Goal: Information Seeking & Learning: Learn about a topic

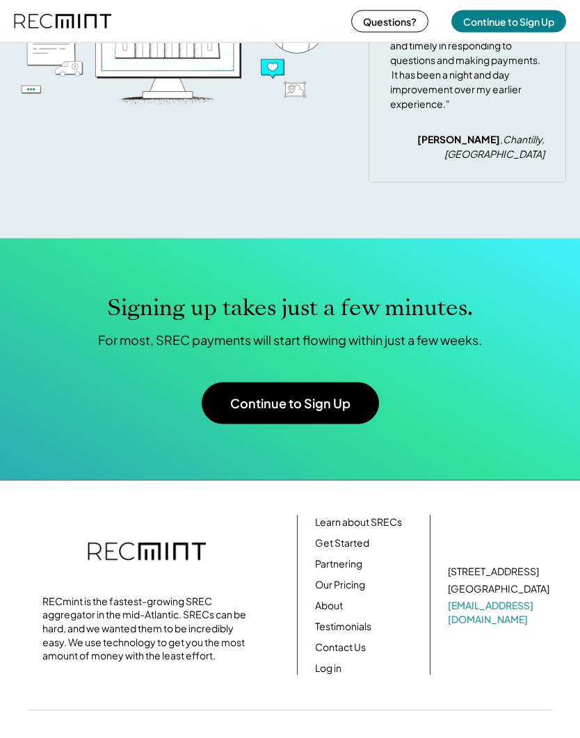
scroll to position [5049, 0]
click at [351, 592] on link "Our Pricing" at bounding box center [340, 585] width 50 height 14
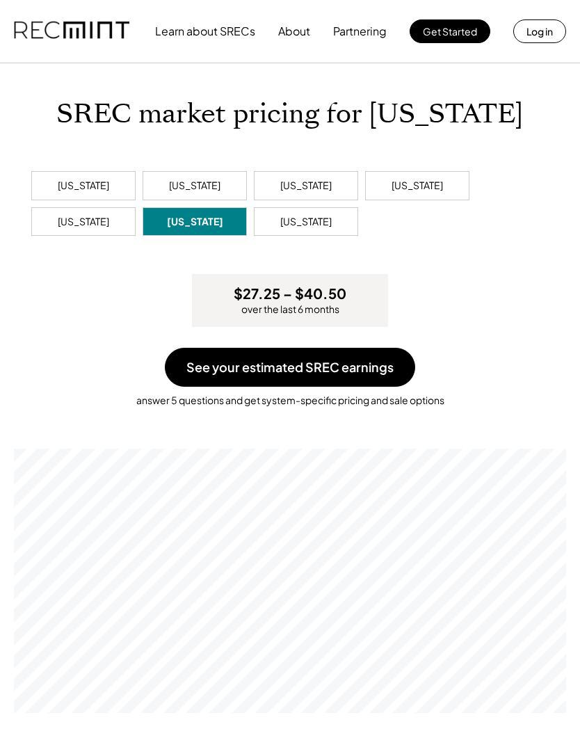
scroll to position [264, 552]
click at [327, 186] on div "Maryland" at bounding box center [305, 186] width 51 height 14
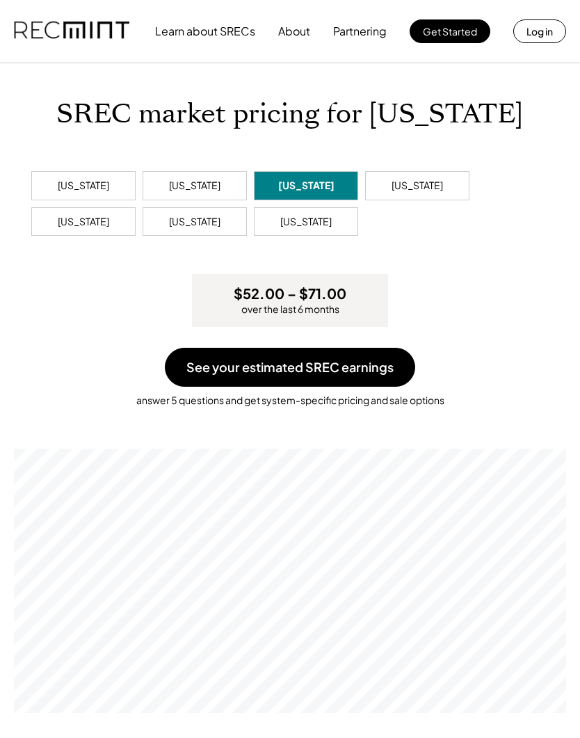
click at [366, 31] on button "Partnering" at bounding box center [360, 31] width 54 height 28
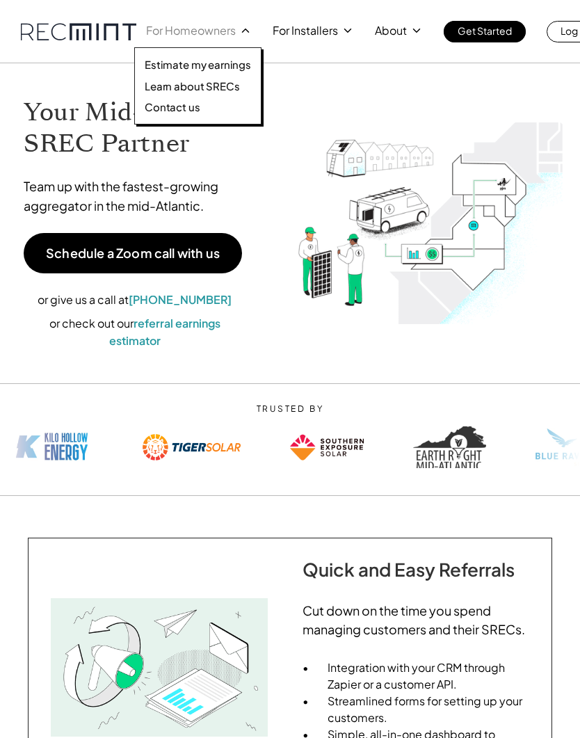
click at [191, 65] on p "Estimate my earnings" at bounding box center [198, 65] width 106 height 14
click at [198, 66] on p "Estimate my earnings" at bounding box center [198, 65] width 106 height 14
